Goal: Check status: Check status

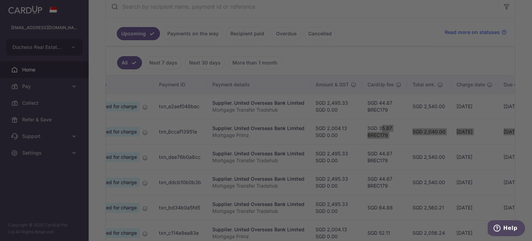
scroll to position [0, 116]
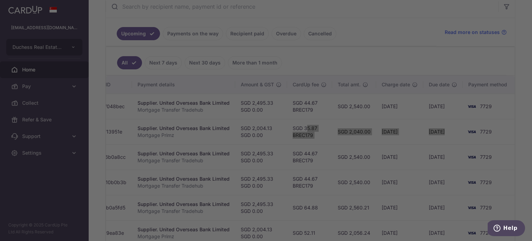
drag, startPoint x: 402, startPoint y: 129, endPoint x: 362, endPoint y: 124, distance: 40.4
click at [362, 124] on body "[EMAIL_ADDRESS][DOMAIN_NAME] Duchess Real Estate Investment Pte Ltd Add new com…" at bounding box center [266, 120] width 532 height 241
click at [368, 151] on div at bounding box center [268, 121] width 537 height 243
click at [343, 10] on div at bounding box center [268, 121] width 537 height 243
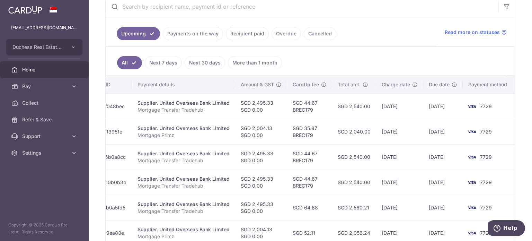
click at [333, 34] on ul "Upcoming Payments on the way Recipient paid Overdue Cancelled" at bounding box center [271, 32] width 331 height 28
drag, startPoint x: 190, startPoint y: 22, endPoint x: 191, endPoint y: 34, distance: 11.9
click at [190, 22] on ul "Upcoming Payments on the way Recipient paid Overdue Cancelled" at bounding box center [271, 32] width 331 height 28
click at [191, 38] on link "Payments on the way" at bounding box center [193, 33] width 60 height 13
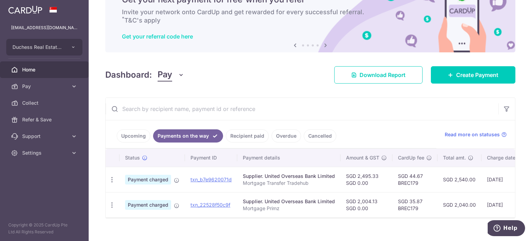
scroll to position [49, 0]
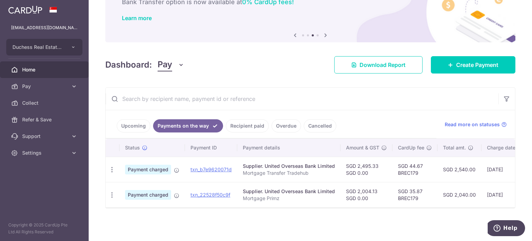
click at [139, 120] on link "Upcoming" at bounding box center [134, 125] width 34 height 13
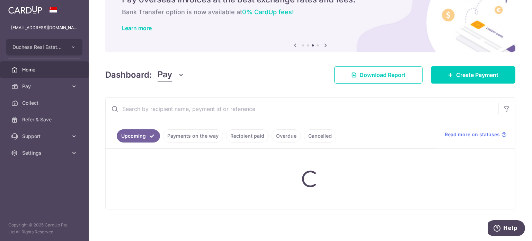
scroll to position [139, 0]
